Goal: Task Accomplishment & Management: Use online tool/utility

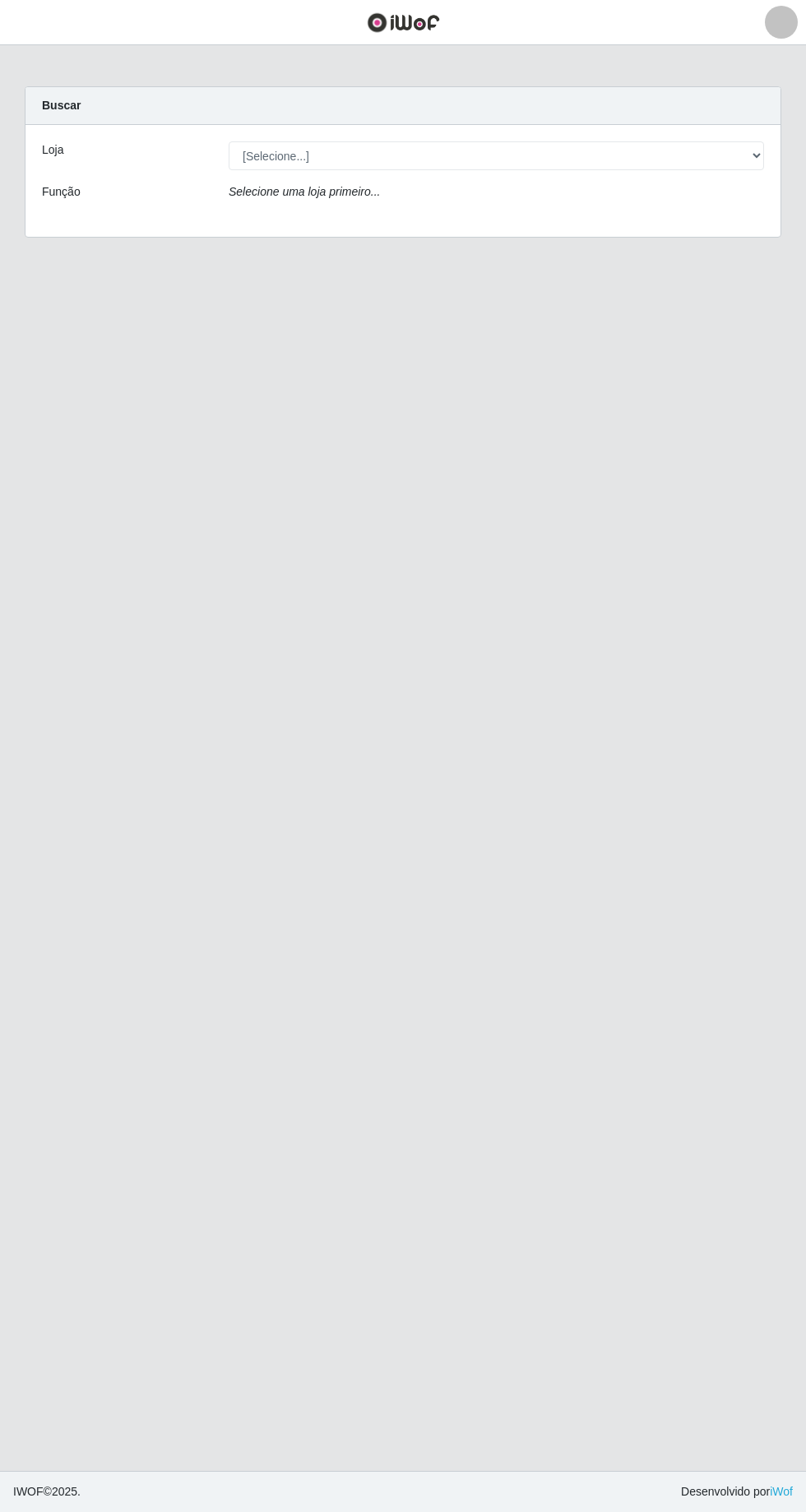
click at [626, 195] on div "Selecione uma loja primeiro..." at bounding box center [496, 194] width 560 height 24
click at [500, 206] on div "Selecione uma loja primeiro..." at bounding box center [496, 194] width 560 height 24
click at [662, 208] on div "Loja [Selecione...] Carone - Itapoa Carone - Praia da Costa Sempre Tem - Jardim…" at bounding box center [403, 180] width 755 height 111
click at [692, 212] on div "Loja [Selecione...] Carone - Itapoa Carone - Praia da Costa Sempre Tem - Jardim…" at bounding box center [403, 180] width 755 height 111
click at [665, 205] on div "Selecione uma loja primeiro..." at bounding box center [496, 194] width 560 height 24
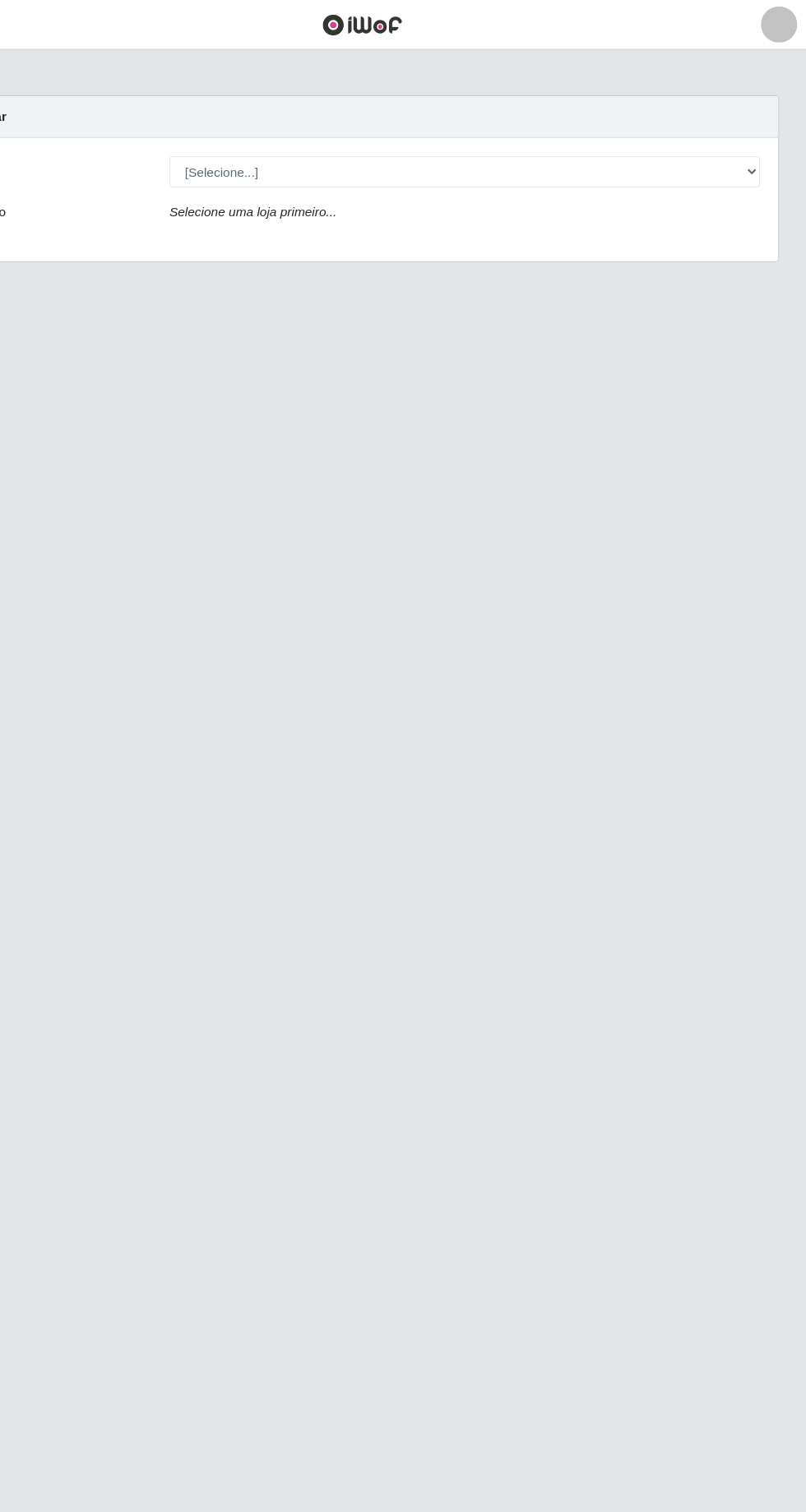
click at [564, 202] on div "Selecione uma loja primeiro..." at bounding box center [496, 194] width 560 height 24
click at [689, 189] on div "Selecione uma loja primeiro..." at bounding box center [496, 194] width 560 height 24
click at [751, 165] on select "[Selecione...] [GEOGRAPHIC_DATA] - [GEOGRAPHIC_DATA] [GEOGRAPHIC_DATA] - [GEOGR…" at bounding box center [496, 155] width 535 height 29
select select "508"
click at [229, 141] on select "[Selecione...] [GEOGRAPHIC_DATA] - [GEOGRAPHIC_DATA] [GEOGRAPHIC_DATA] - [GEOGR…" at bounding box center [496, 155] width 535 height 29
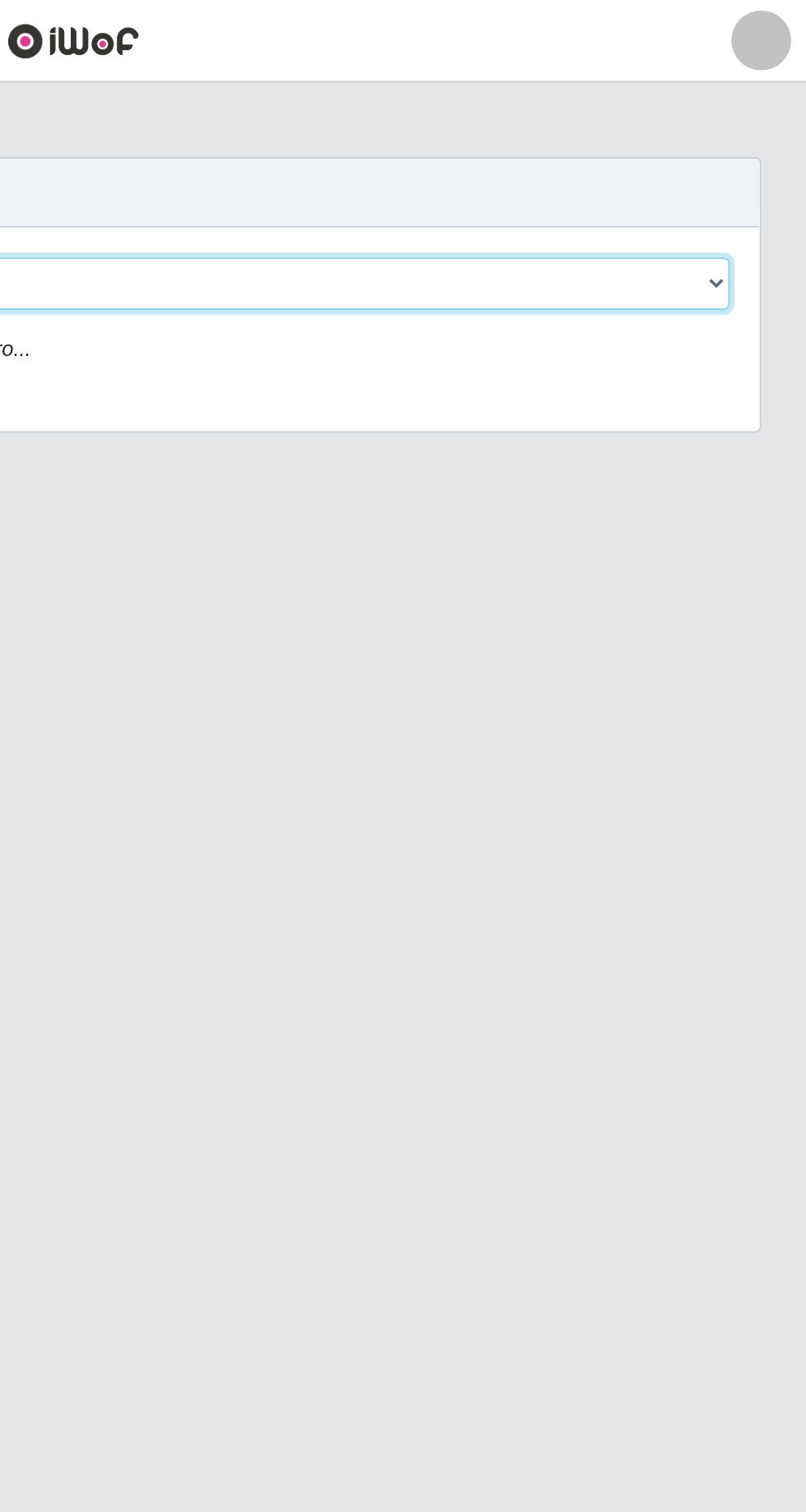
click at [754, 150] on select "[Selecione...] [GEOGRAPHIC_DATA] - [GEOGRAPHIC_DATA] [GEOGRAPHIC_DATA] - [GEOGR…" at bounding box center [496, 155] width 535 height 29
select select "508"
click at [229, 141] on select "[Selecione...] [GEOGRAPHIC_DATA] - [GEOGRAPHIC_DATA] [GEOGRAPHIC_DATA] - [GEOGR…" at bounding box center [496, 155] width 535 height 29
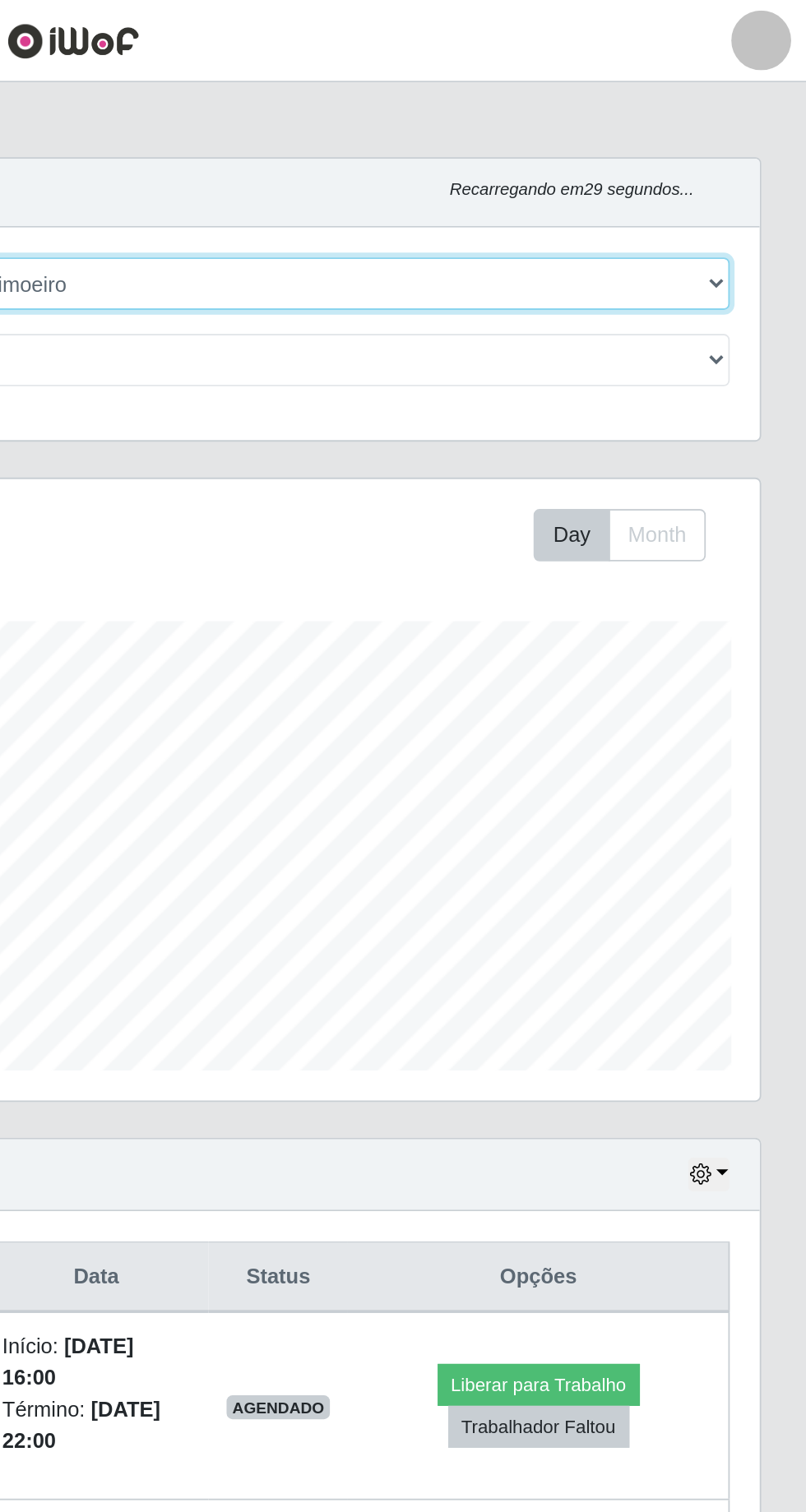
scroll to position [340, 755]
